Goal: Download file/media

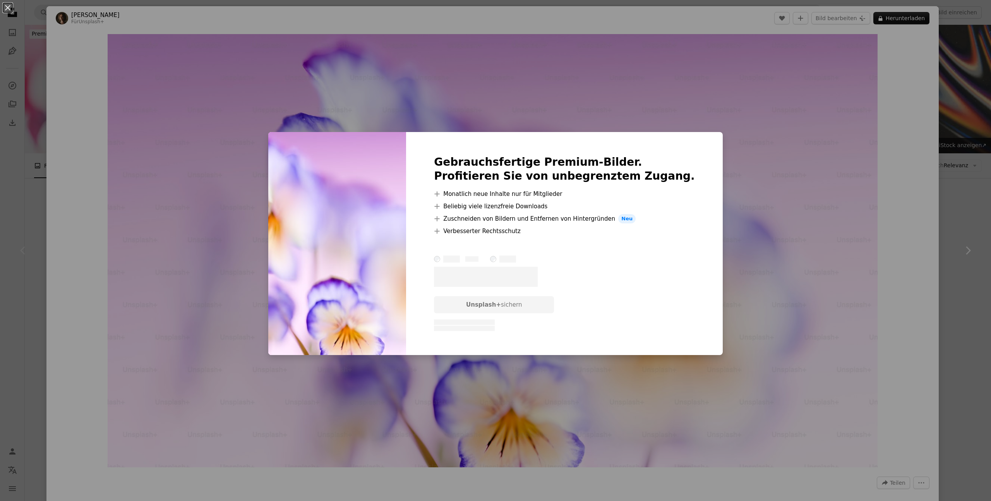
scroll to position [174, 0]
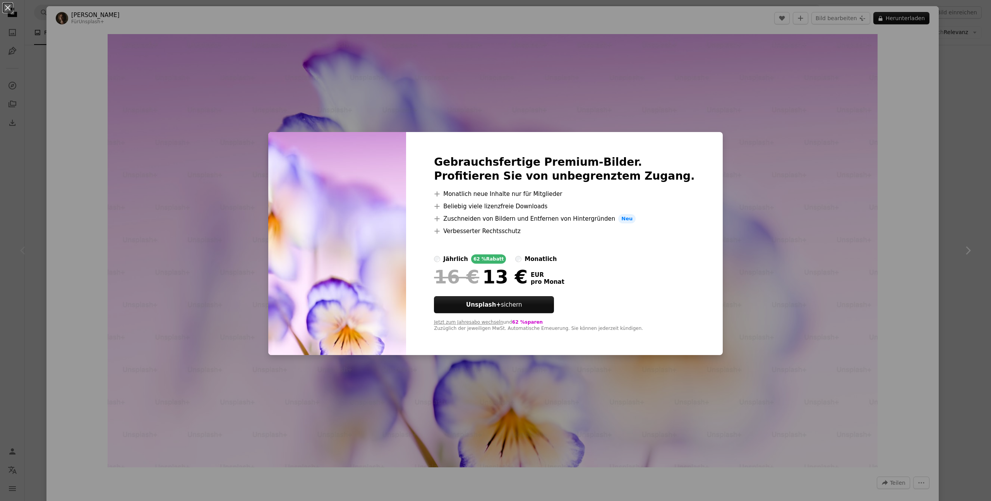
click at [984, 77] on div "An X shape Gebrauchsfertige Premium-Bilder. Profitieren Sie von unbegrenztem Zu…" at bounding box center [495, 250] width 991 height 501
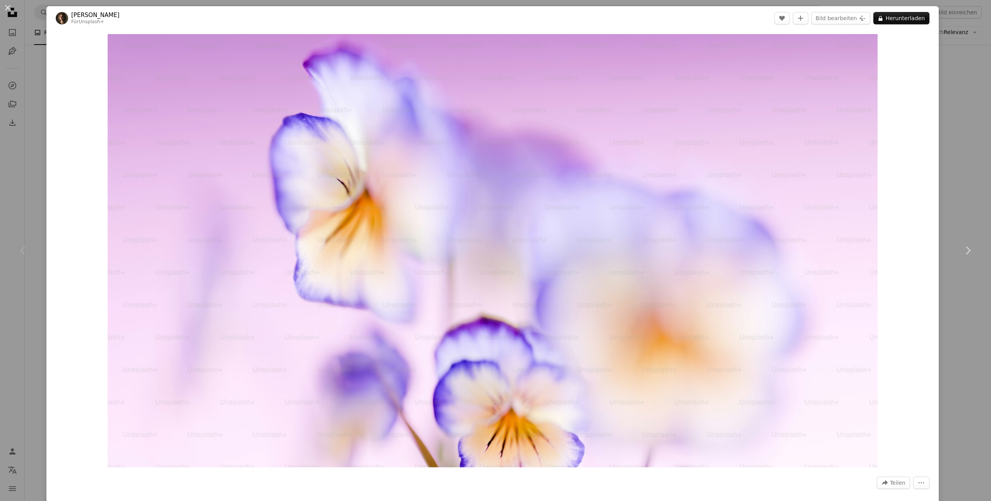
click at [968, 137] on div "An X shape Chevron left Chevron right [PERSON_NAME] Für Unsplash+ A heart A plu…" at bounding box center [495, 250] width 991 height 501
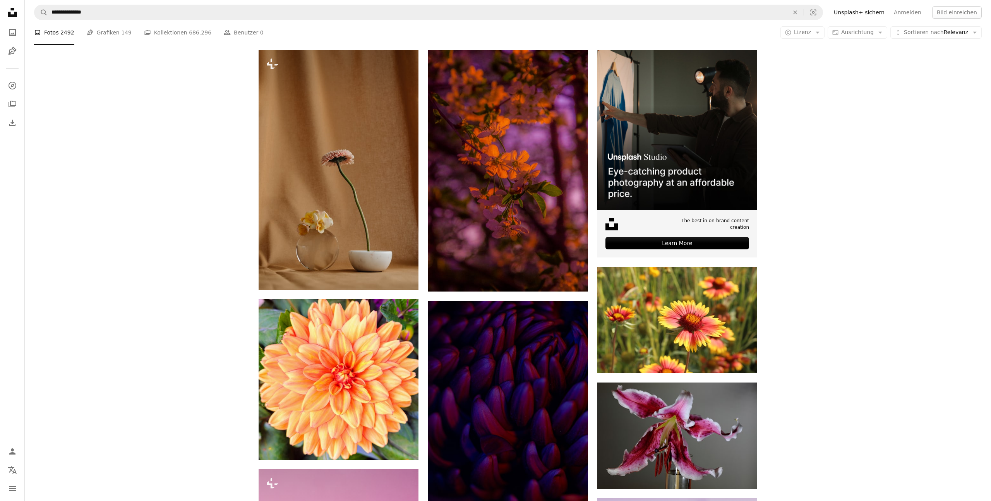
scroll to position [190, 0]
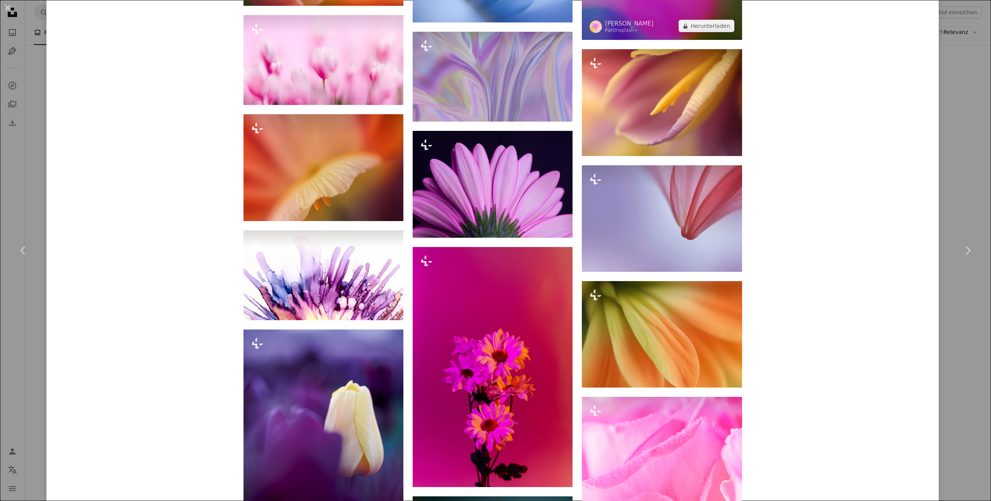
scroll to position [1066, 0]
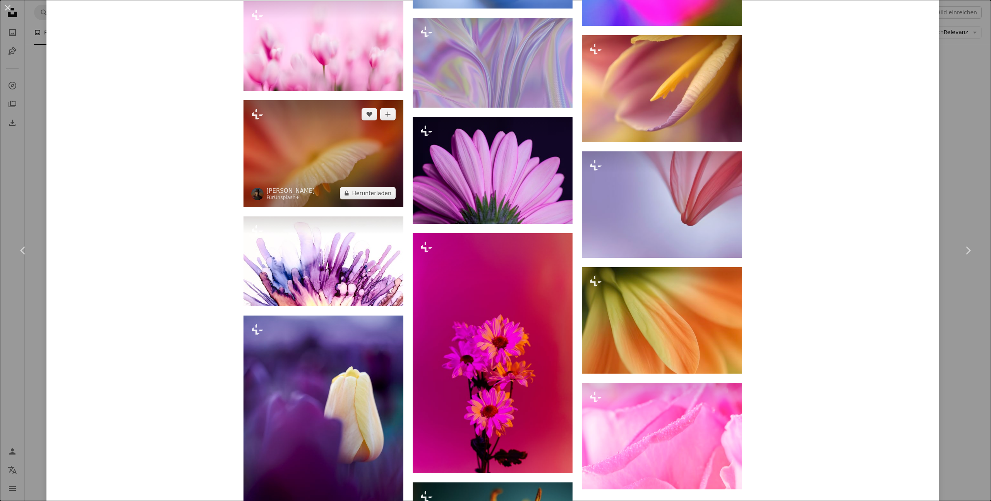
click at [360, 156] on img at bounding box center [323, 153] width 160 height 106
